Goal: Task Accomplishment & Management: Complete application form

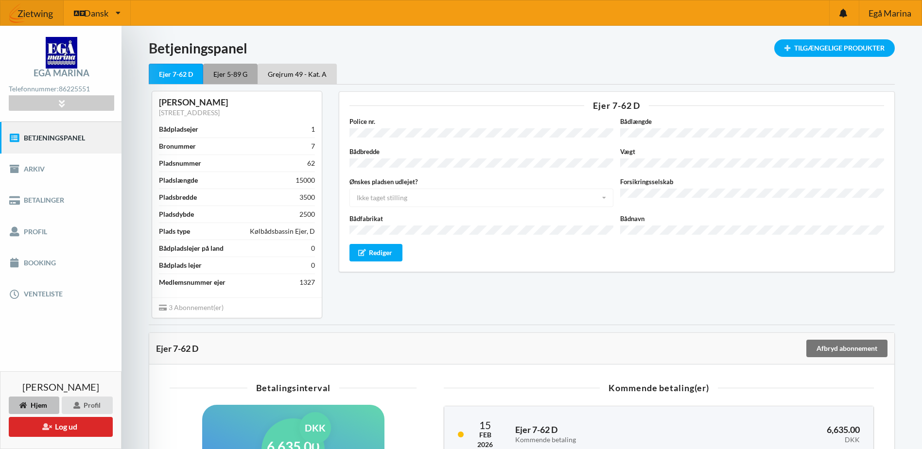
click at [234, 75] on div "Ejer 5-89 G" at bounding box center [230, 74] width 54 height 20
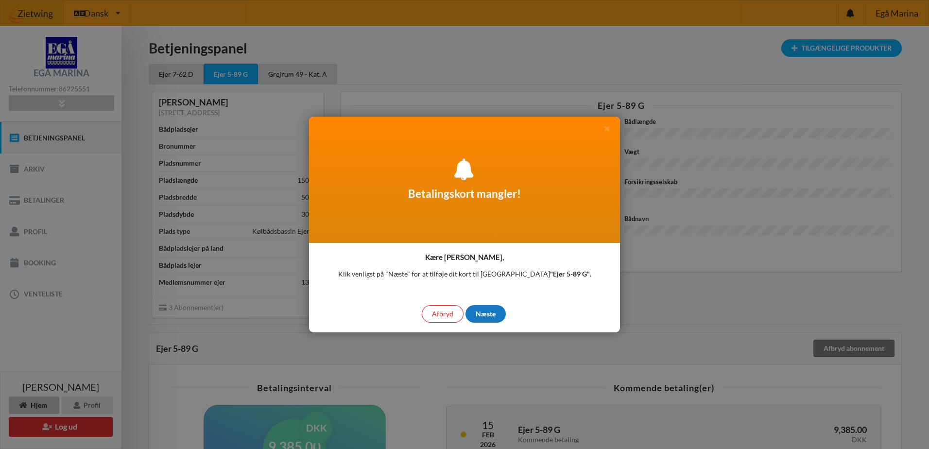
click at [482, 311] on div "Næste" at bounding box center [485, 313] width 40 height 17
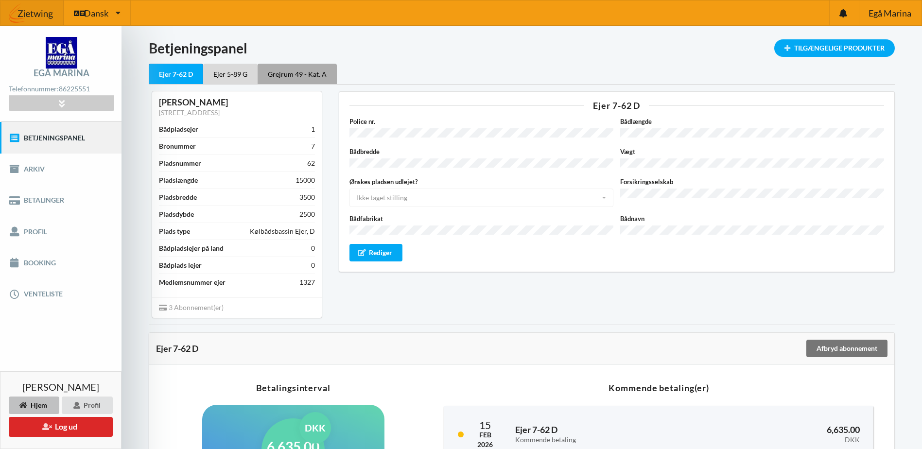
click at [310, 76] on div "Grejrum 49 - Kat. A" at bounding box center [297, 74] width 79 height 20
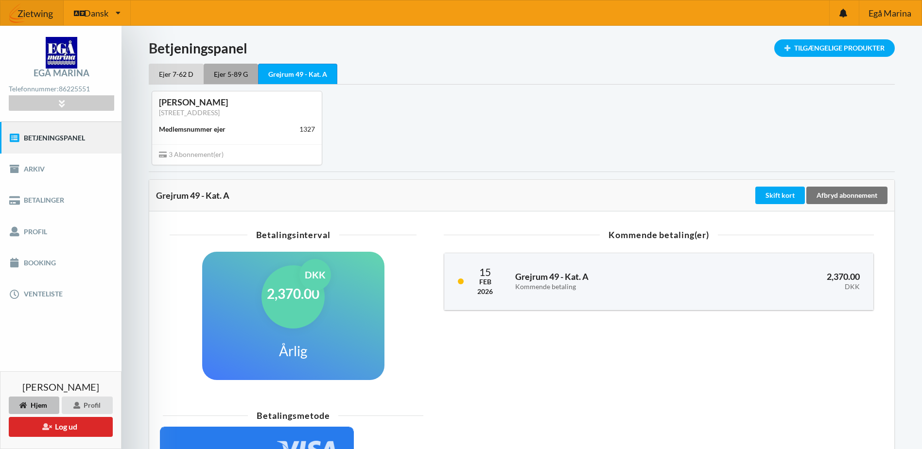
click at [227, 73] on div "Ejer 5-89 G" at bounding box center [231, 74] width 54 height 20
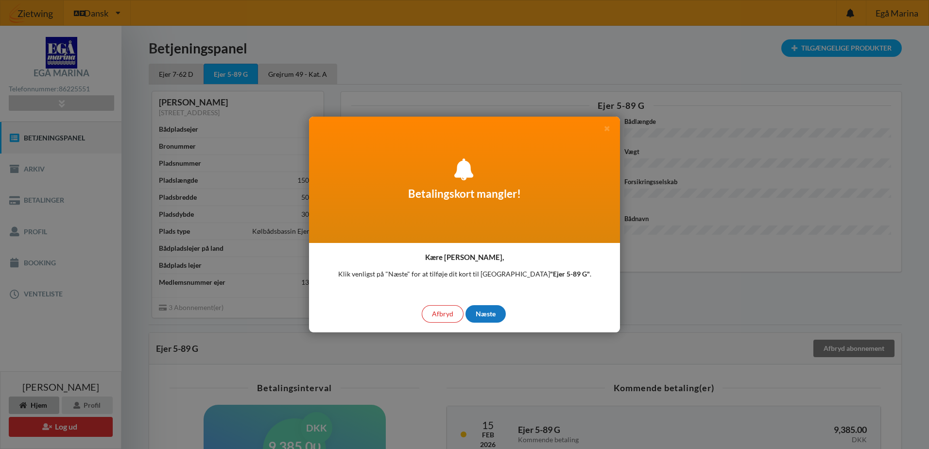
click at [482, 311] on div "Næste" at bounding box center [485, 313] width 40 height 17
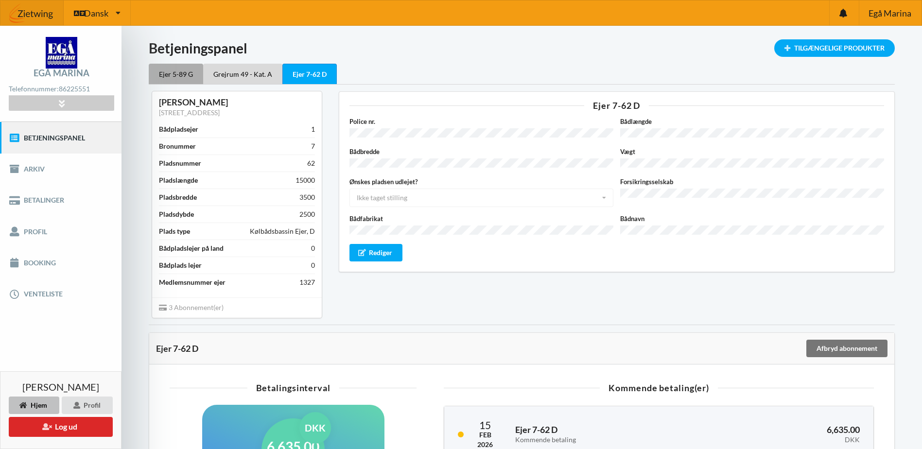
click at [171, 71] on div "Ejer 5-89 G" at bounding box center [176, 74] width 54 height 20
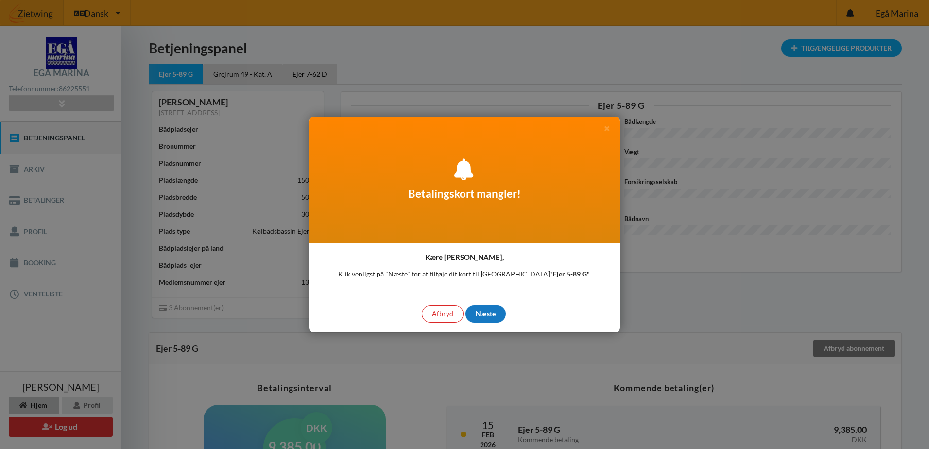
click at [489, 313] on div "Næste" at bounding box center [485, 313] width 40 height 17
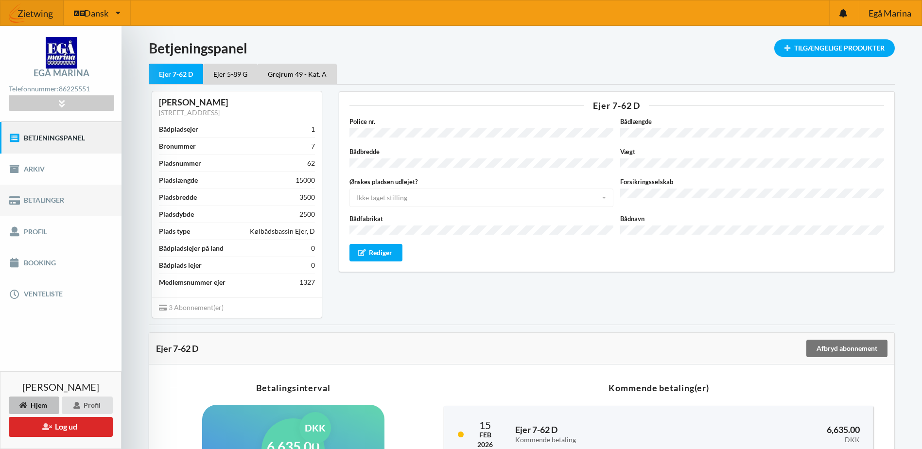
click at [42, 200] on link "Betalinger" at bounding box center [60, 200] width 121 height 31
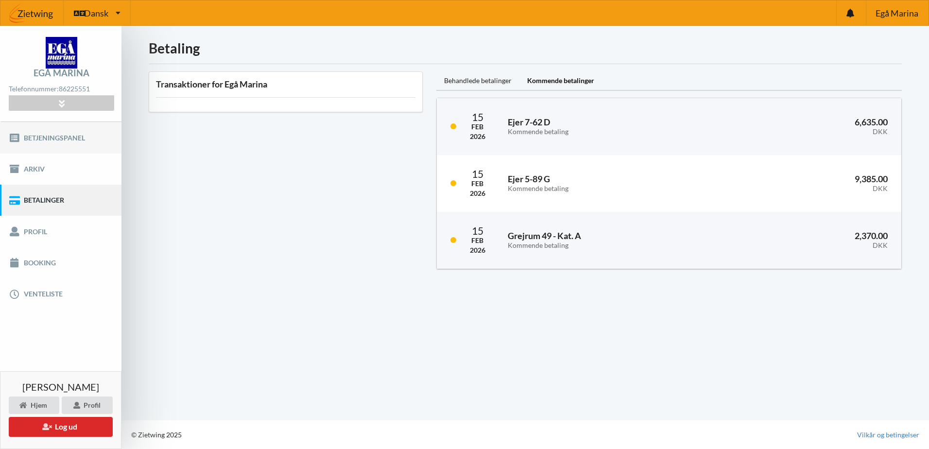
click at [38, 136] on link "Betjeningspanel" at bounding box center [60, 137] width 121 height 31
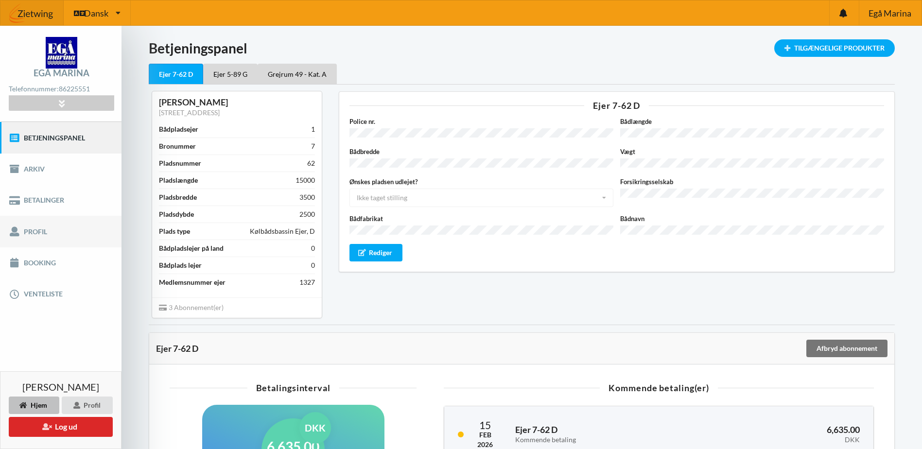
click at [39, 233] on link "Profil" at bounding box center [60, 231] width 121 height 31
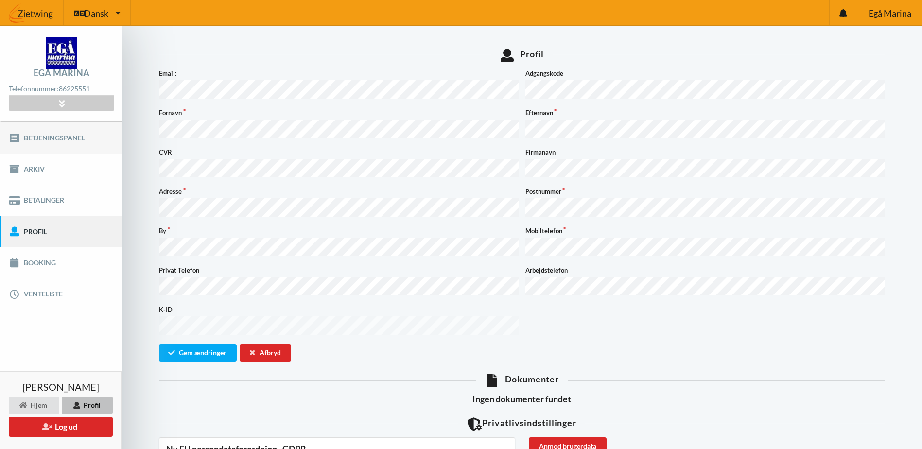
click at [53, 138] on link "Betjeningspanel" at bounding box center [60, 137] width 121 height 31
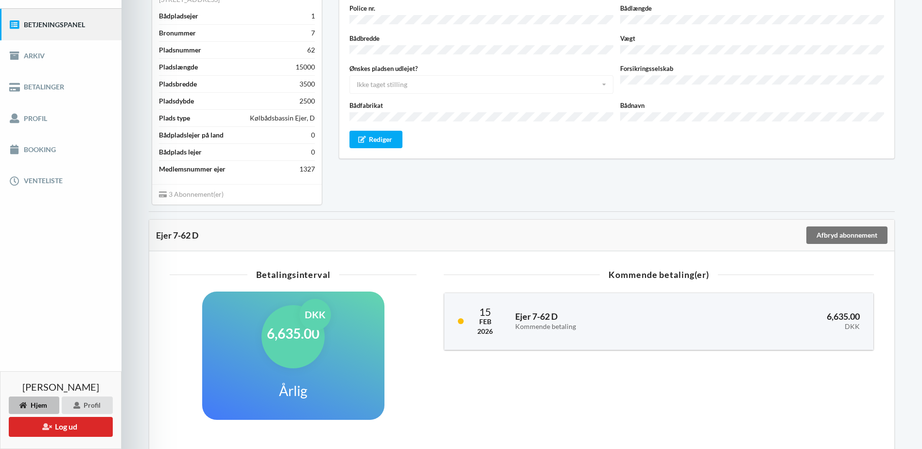
scroll to position [111, 0]
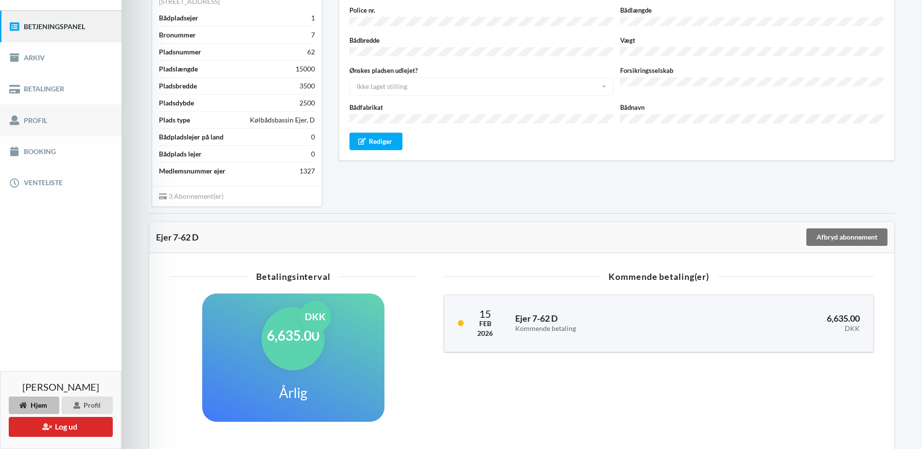
click at [40, 118] on link "Profil" at bounding box center [60, 119] width 121 height 31
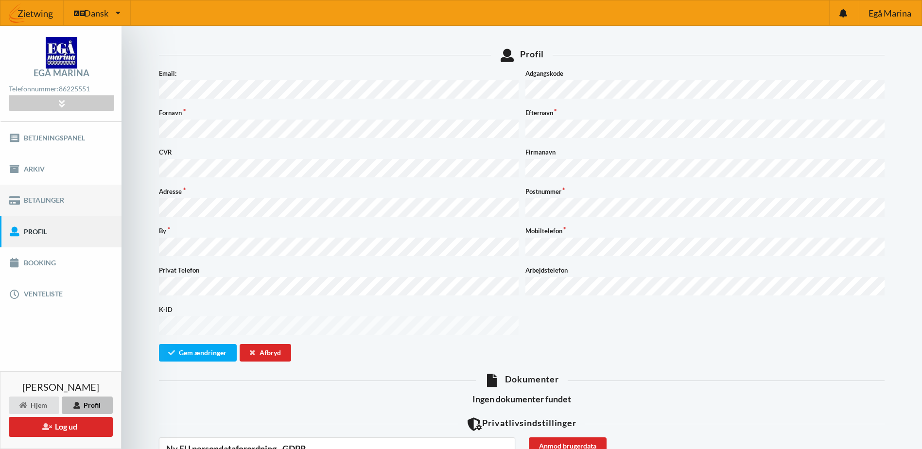
click at [52, 200] on link "Betalinger" at bounding box center [60, 200] width 121 height 31
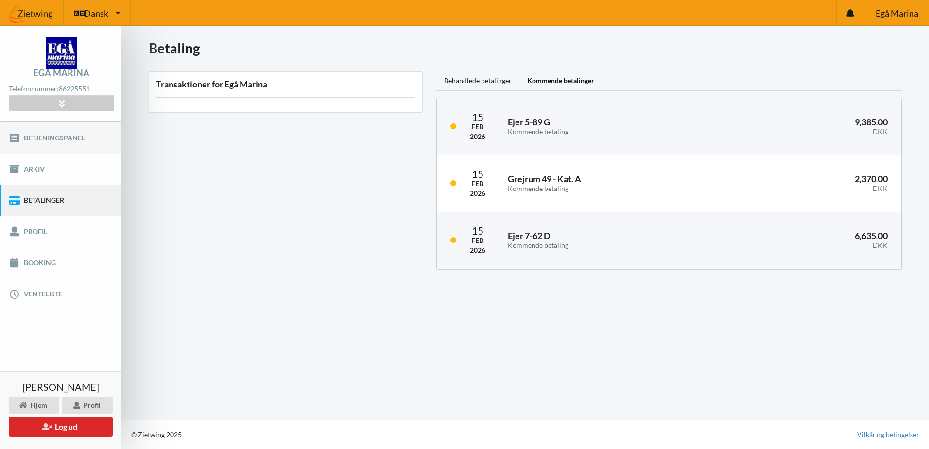
click at [50, 137] on link "Betjeningspanel" at bounding box center [60, 137] width 121 height 31
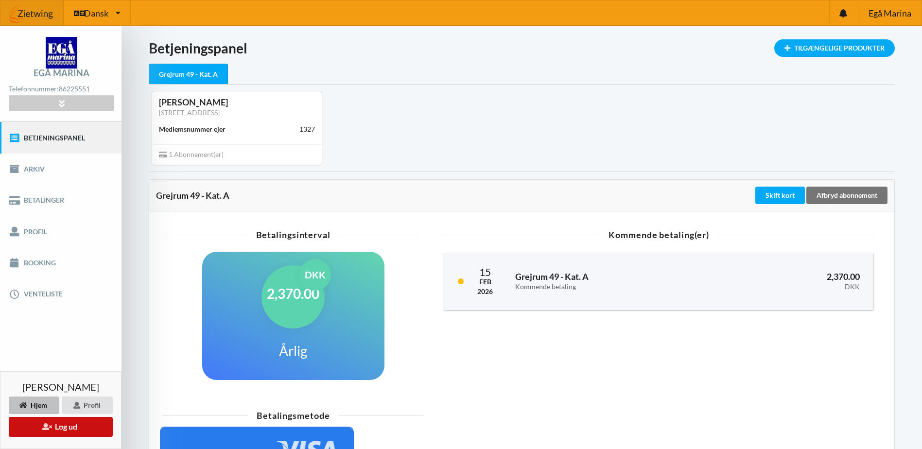
click at [67, 426] on button "Log ud" at bounding box center [61, 427] width 104 height 20
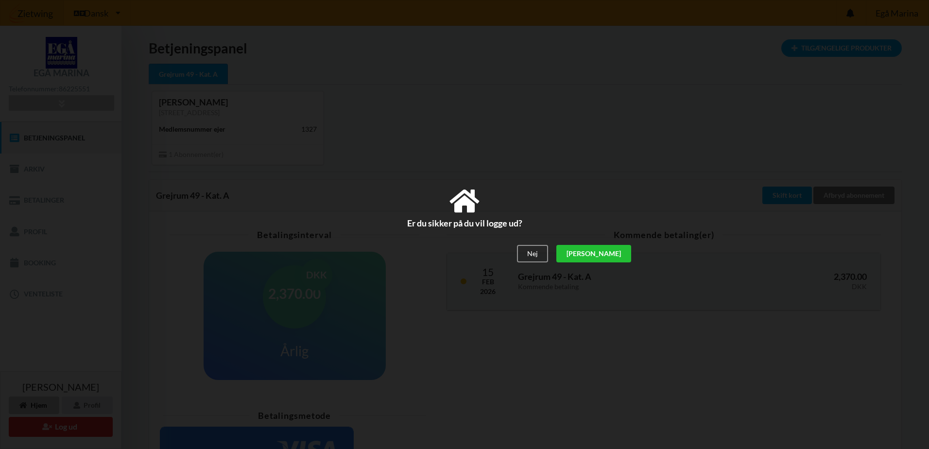
click at [617, 253] on div "[PERSON_NAME]" at bounding box center [593, 253] width 75 height 17
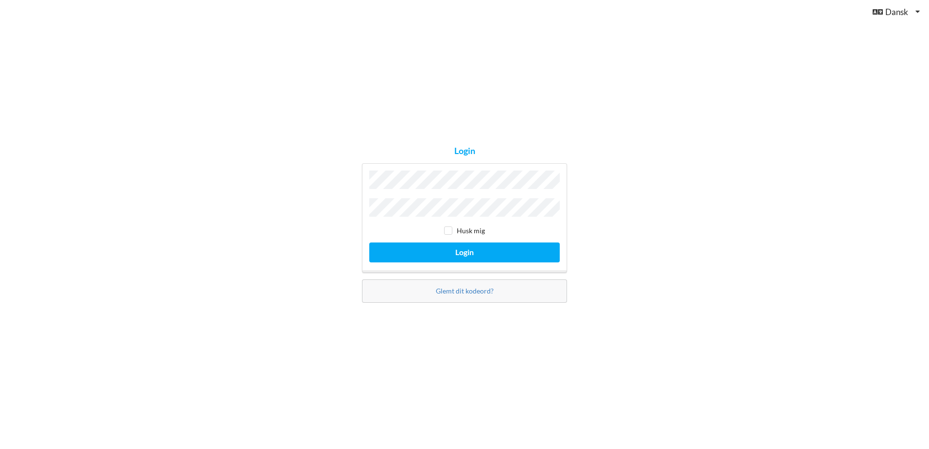
drag, startPoint x: 340, startPoint y: 209, endPoint x: 346, endPoint y: 209, distance: 6.8
click at [341, 209] on div "Login Husk mig Login Glemt dit kodeord?" at bounding box center [464, 224] width 929 height 449
click at [369, 242] on button "Login" at bounding box center [464, 252] width 190 height 20
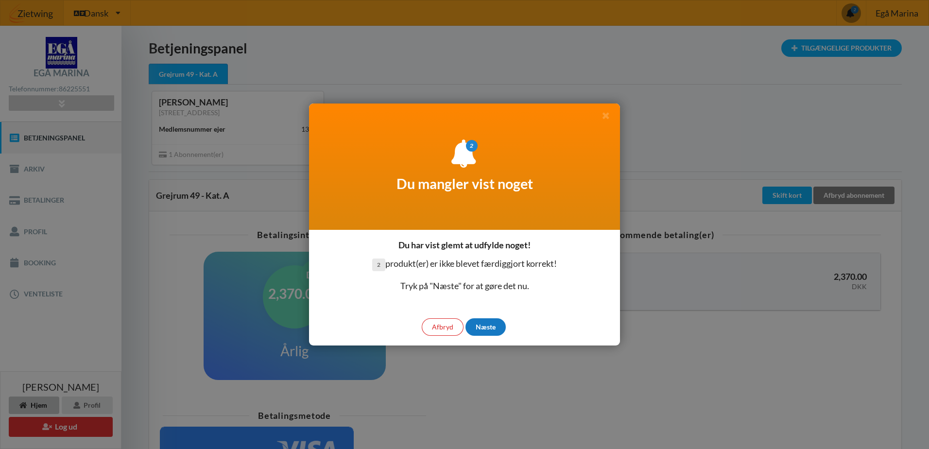
click at [492, 325] on div "Næste" at bounding box center [485, 326] width 40 height 17
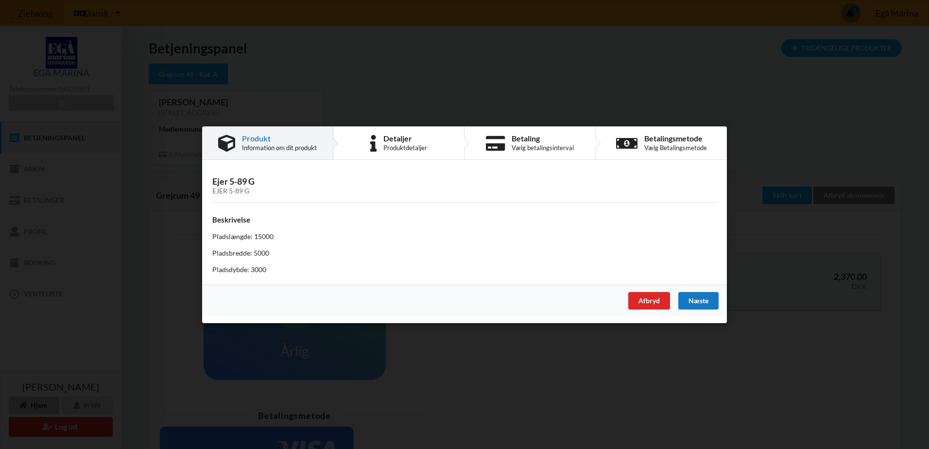
click at [686, 298] on div "Næste" at bounding box center [698, 300] width 40 height 17
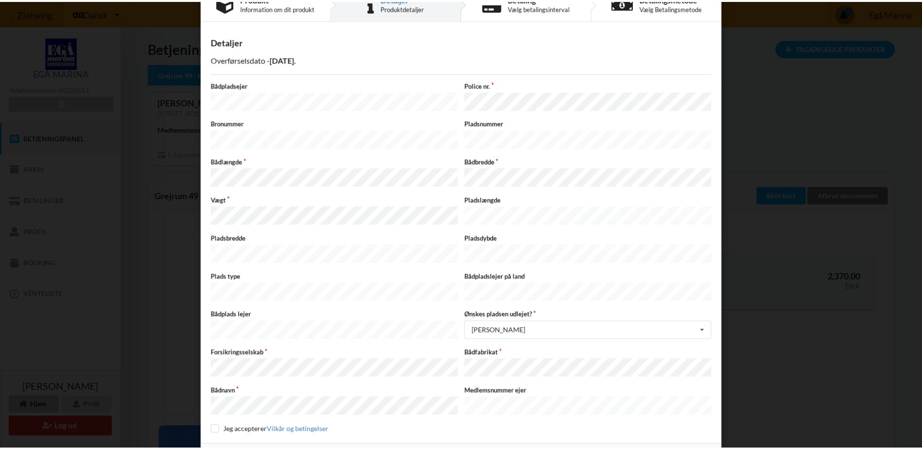
scroll to position [41, 0]
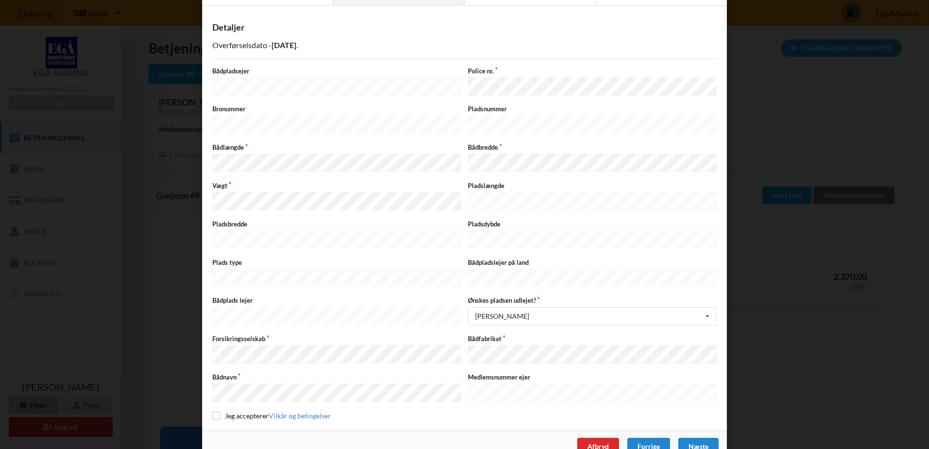
click at [214, 412] on input "checkbox" at bounding box center [216, 416] width 8 height 8
checkbox input "true"
click at [691, 438] on div "Næste" at bounding box center [698, 446] width 40 height 17
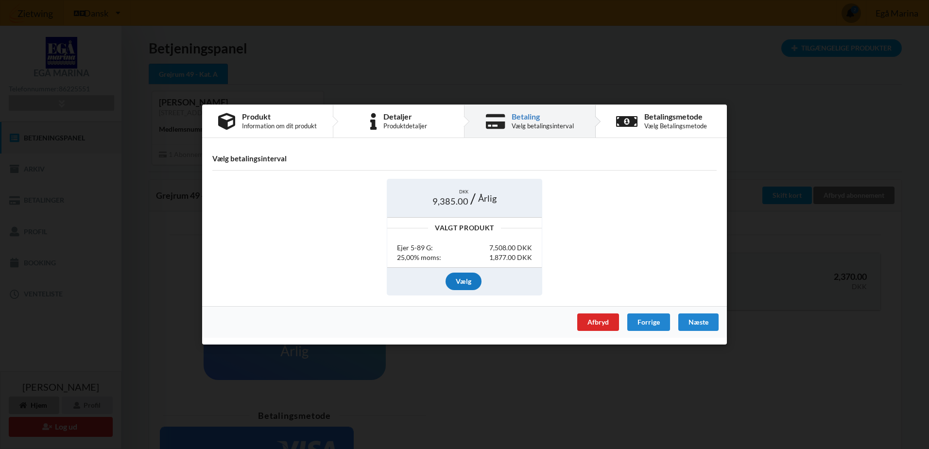
click at [465, 284] on div "Vælg" at bounding box center [464, 280] width 36 height 17
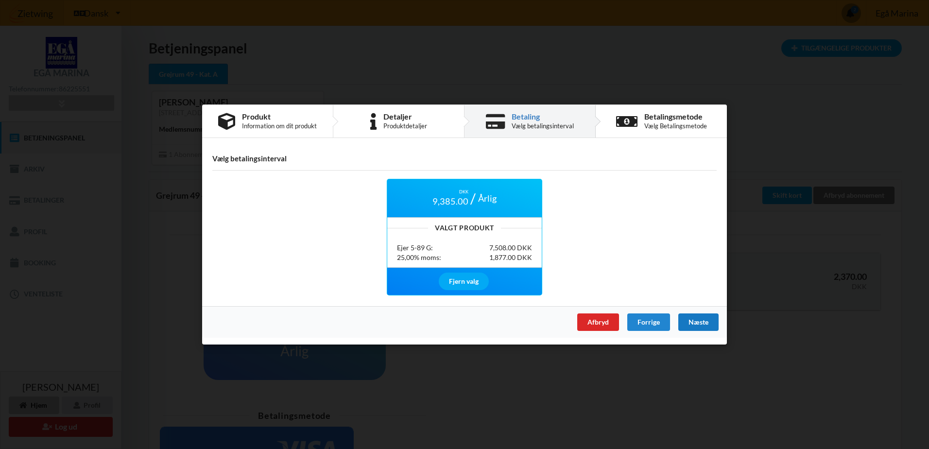
click at [690, 320] on div "Næste" at bounding box center [698, 321] width 40 height 17
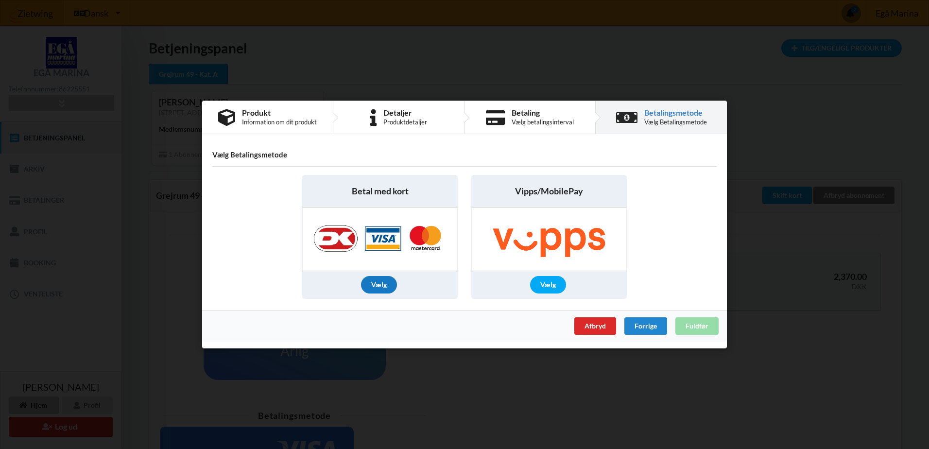
click at [381, 285] on div "Vælg" at bounding box center [379, 284] width 36 height 17
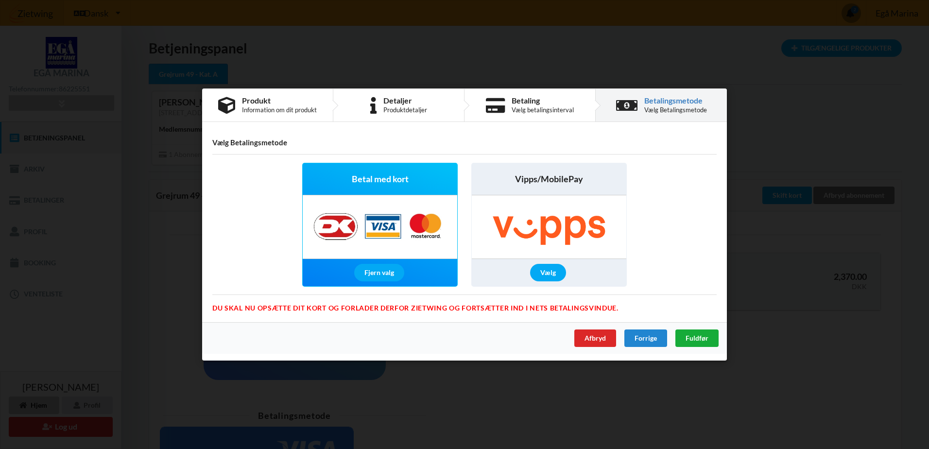
click at [688, 338] on span "Fuldfør" at bounding box center [697, 338] width 23 height 8
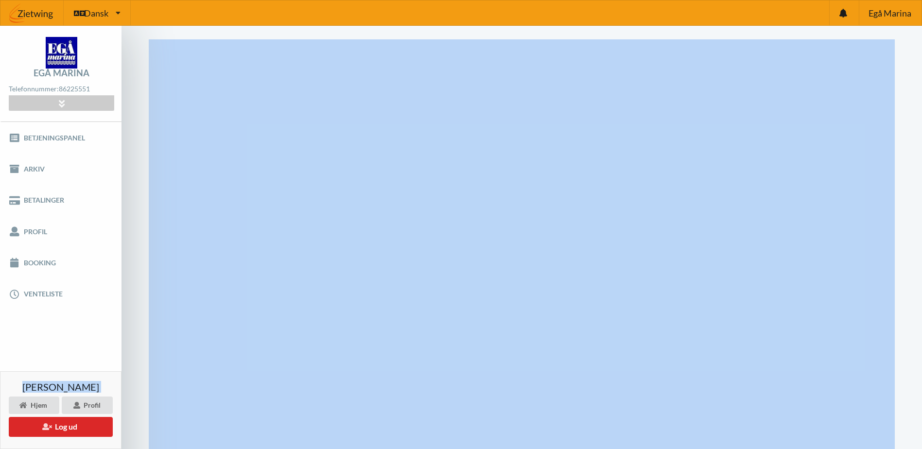
click at [16, 448] on html "Dansk Engelsk [GEOGRAPHIC_DATA] Telefonnummer: [PHONE_NUMBER] [STREET_ADDRESS] …" at bounding box center [461, 224] width 922 height 449
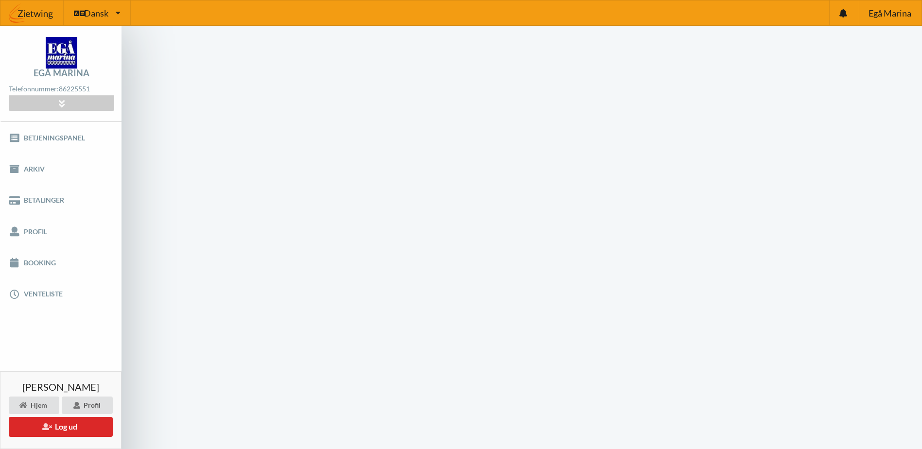
drag, startPoint x: 66, startPoint y: 137, endPoint x: 504, endPoint y: 28, distance: 451.6
click at [66, 137] on link "Betjeningspanel" at bounding box center [60, 137] width 121 height 31
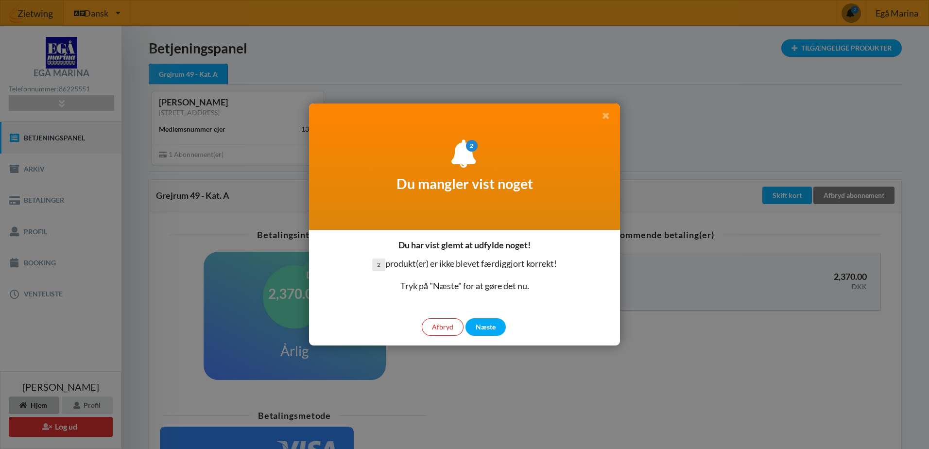
click at [606, 116] on icon at bounding box center [606, 115] width 10 height 9
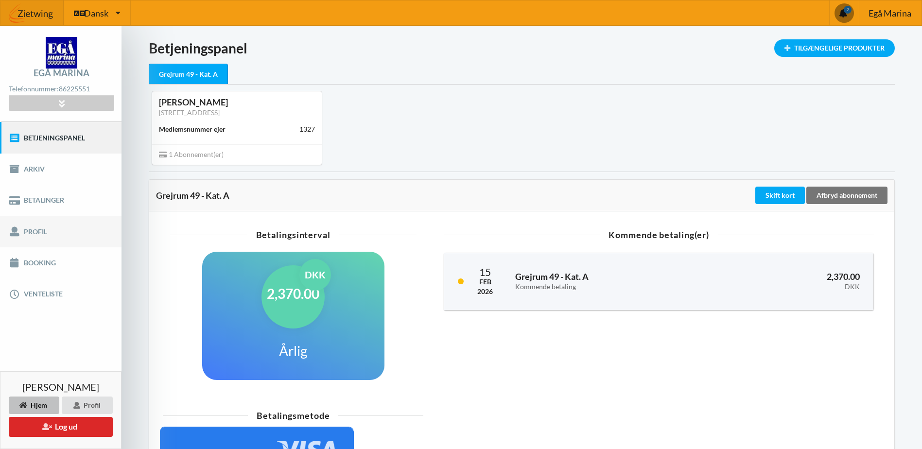
click at [38, 234] on link "Profil" at bounding box center [60, 231] width 121 height 31
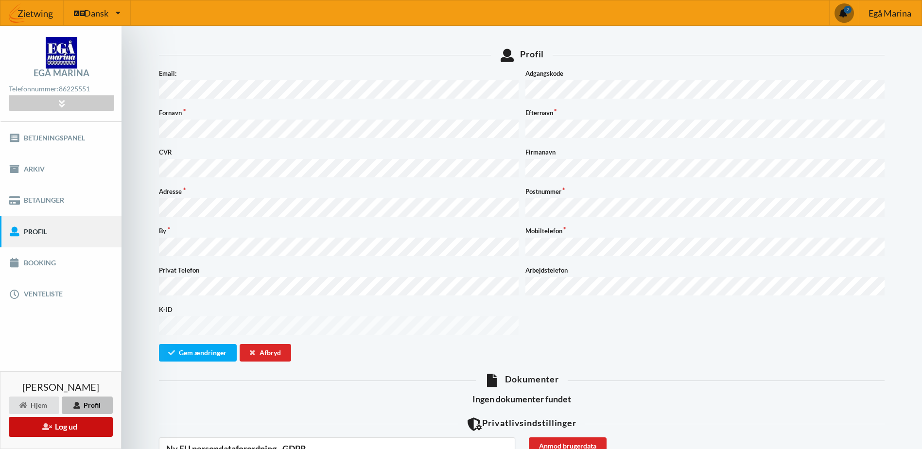
click at [64, 425] on button "Log ud" at bounding box center [61, 427] width 104 height 20
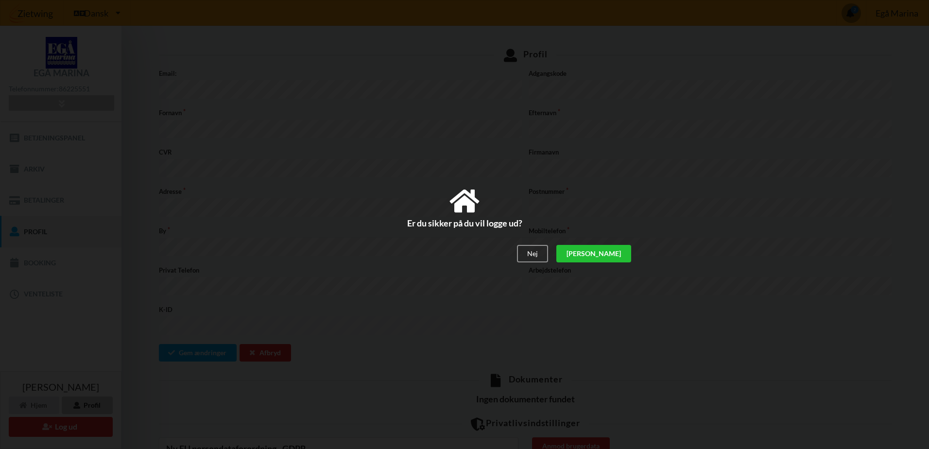
click at [614, 256] on div "[PERSON_NAME]" at bounding box center [593, 253] width 75 height 17
